Goal: Task Accomplishment & Management: Manage account settings

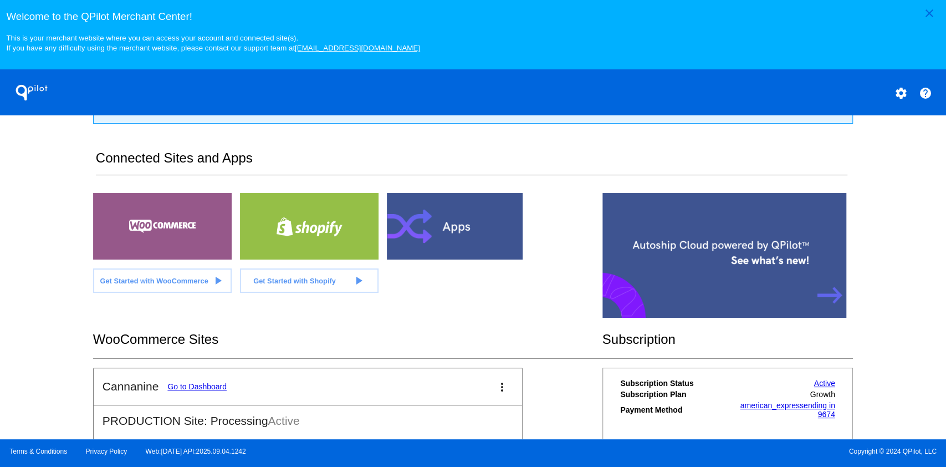
scroll to position [279, 0]
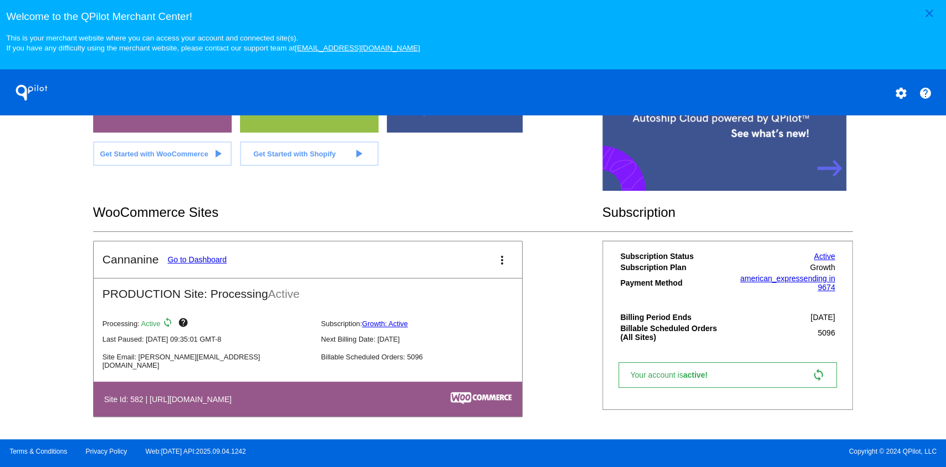
click at [210, 255] on link "Go to Dashboard" at bounding box center [196, 259] width 59 height 9
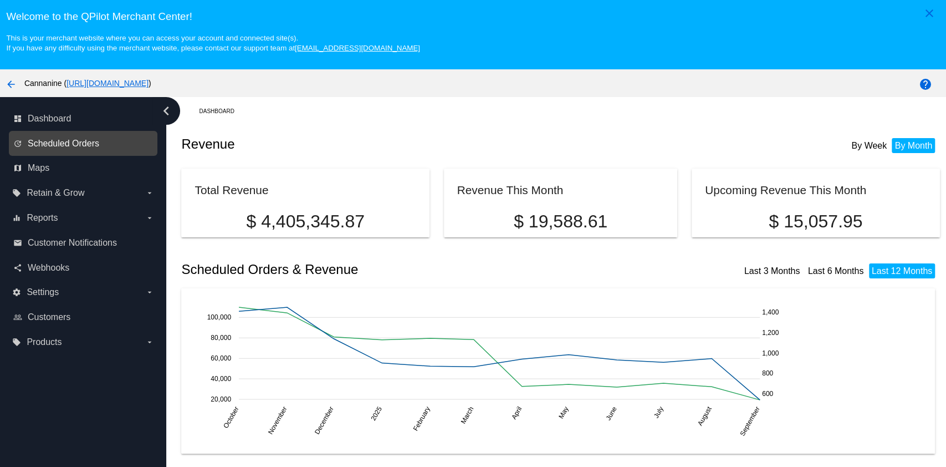
click at [91, 139] on span "Scheduled Orders" at bounding box center [63, 144] width 71 height 10
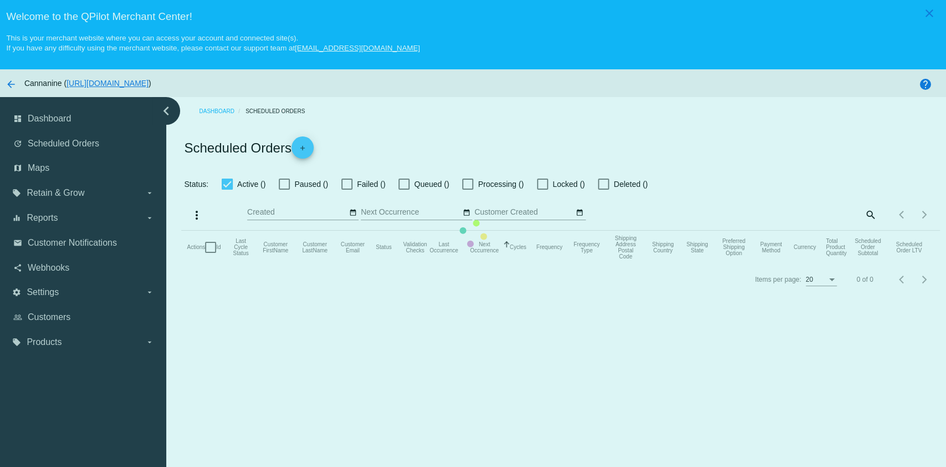
checkbox input "true"
